Goal: Information Seeking & Learning: Learn about a topic

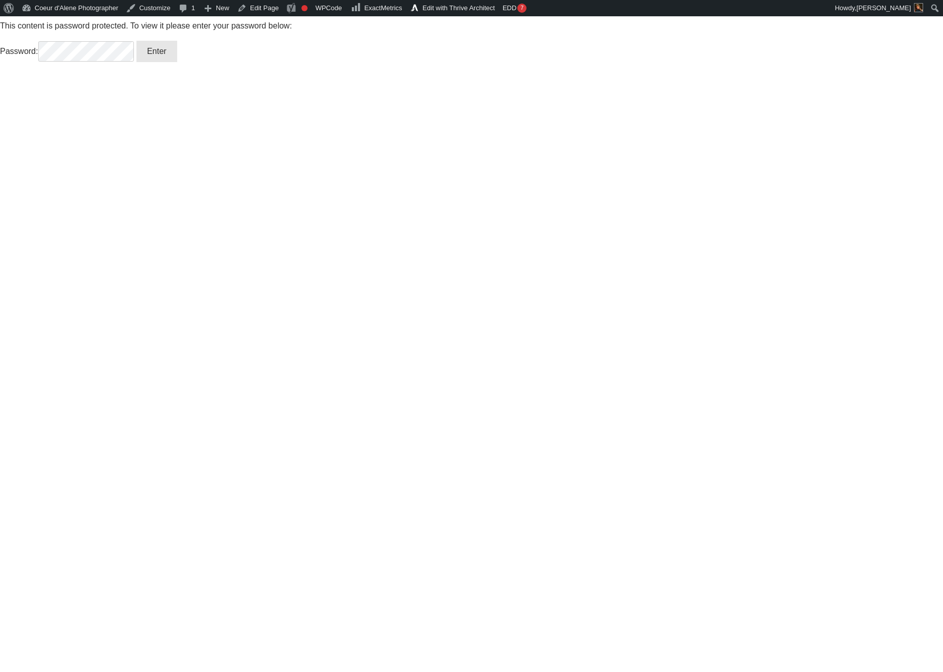
click at [161, 50] on input "Enter" at bounding box center [156, 51] width 41 height 21
